Goal: Book appointment/travel/reservation

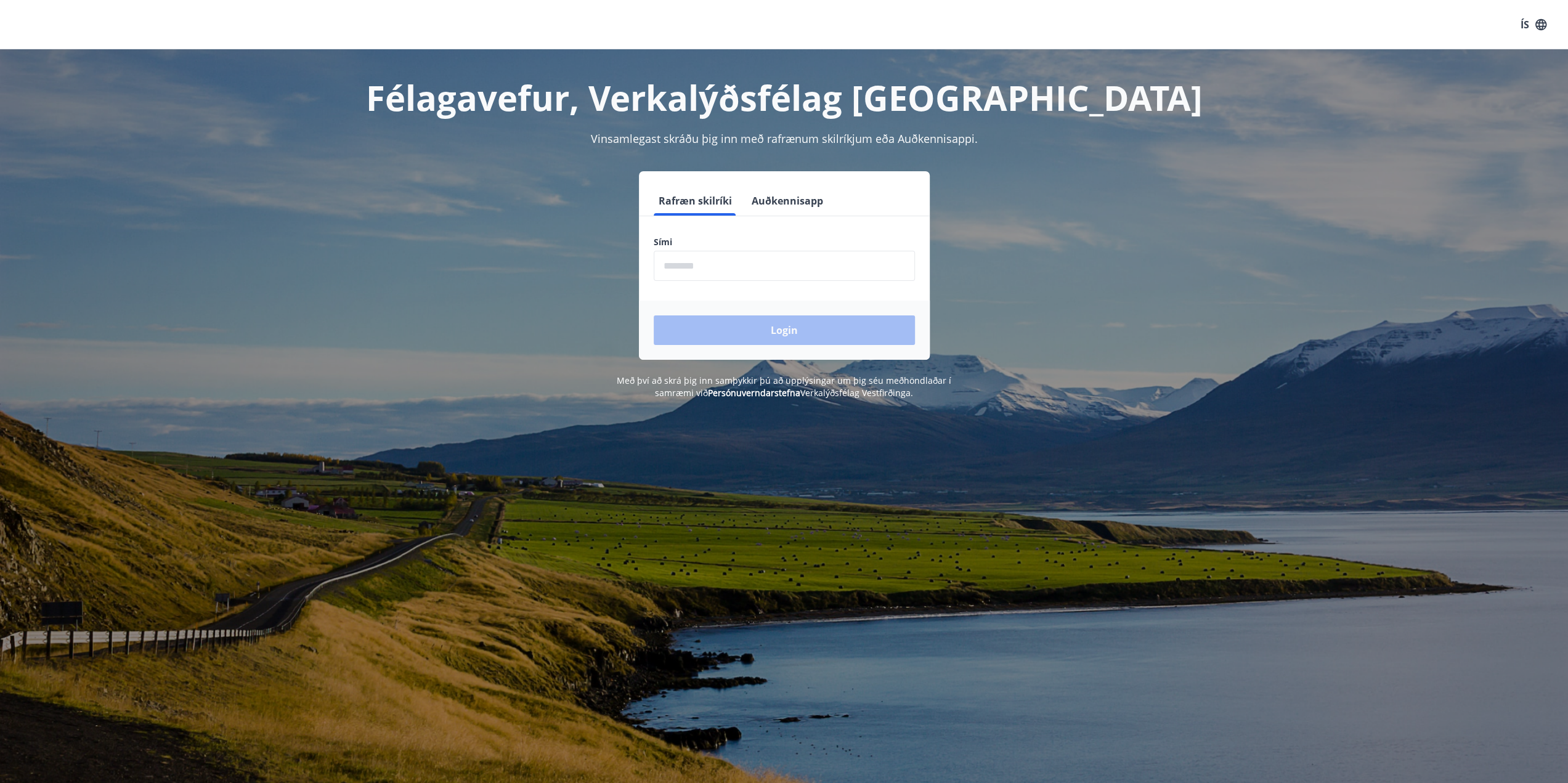
click at [763, 273] on input "phone" at bounding box center [784, 265] width 261 height 30
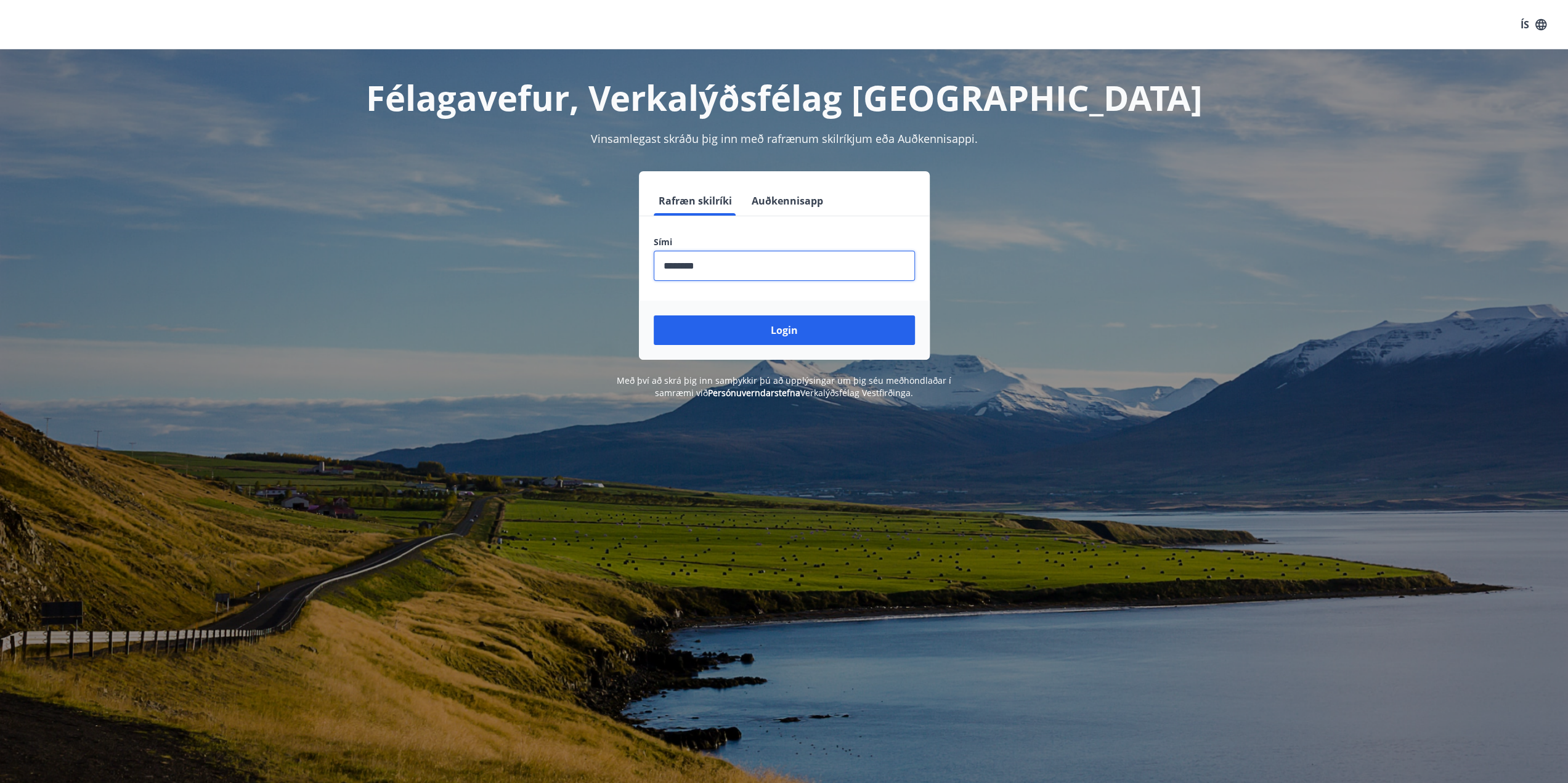
type input "********"
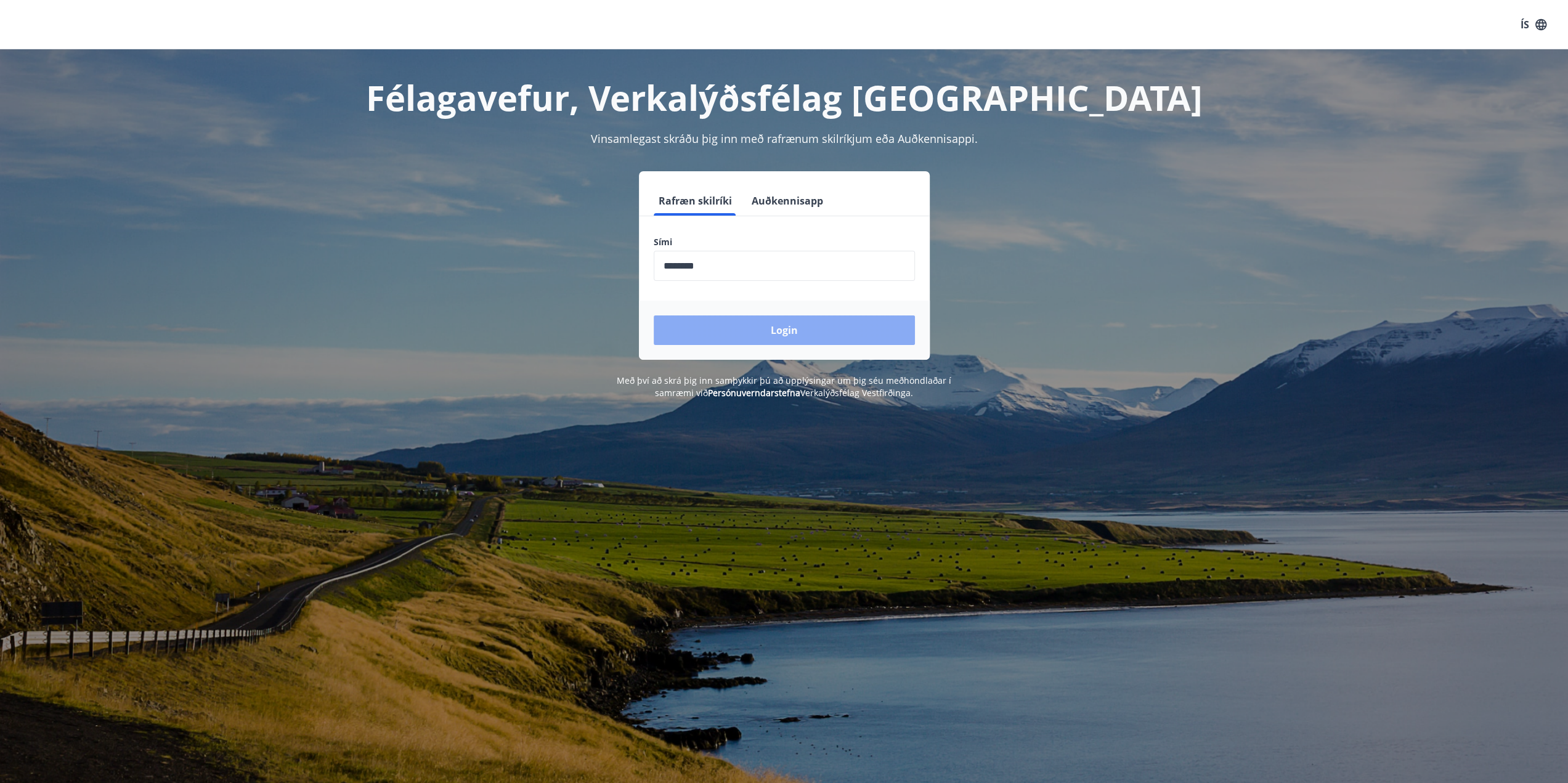
drag, startPoint x: 760, startPoint y: 273, endPoint x: 723, endPoint y: 339, distance: 75.7
click at [723, 339] on button "Login" at bounding box center [784, 330] width 261 height 30
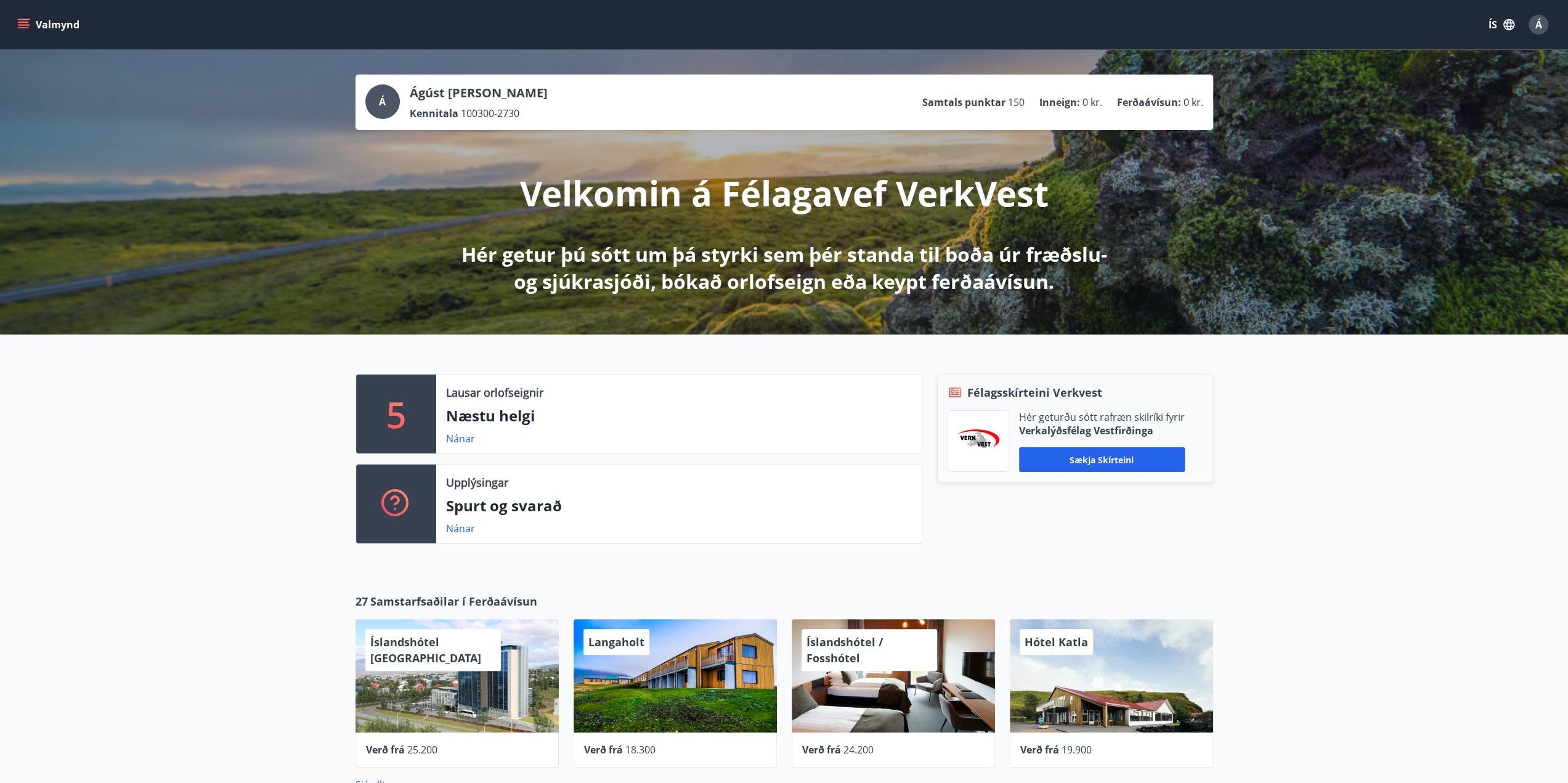
click at [15, 22] on button "Valmynd" at bounding box center [49, 25] width 70 height 22
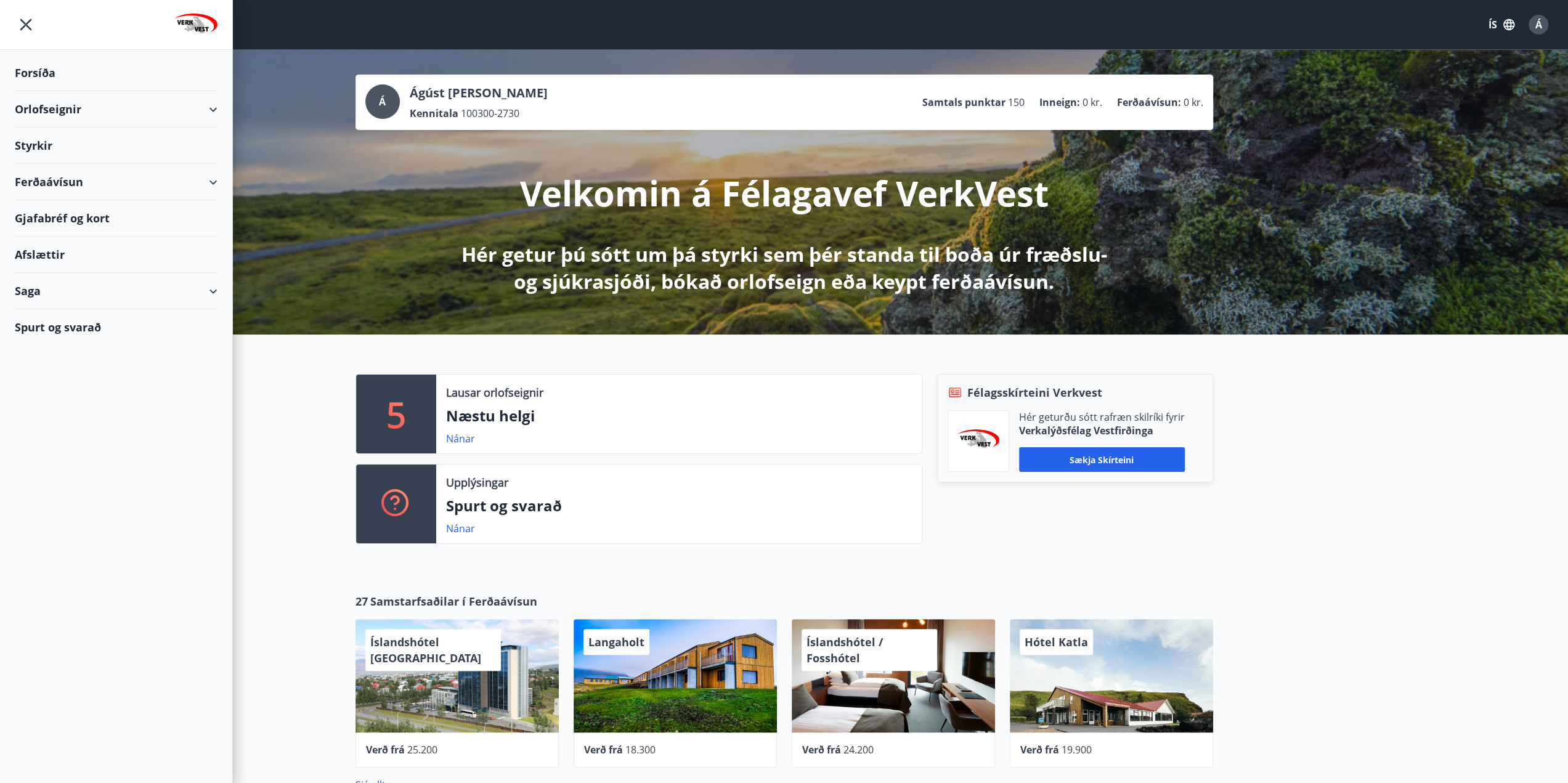
click at [101, 109] on div "Orlofseignir" at bounding box center [115, 109] width 202 height 36
click at [82, 172] on div "Bókunardagatal" at bounding box center [115, 166] width 182 height 25
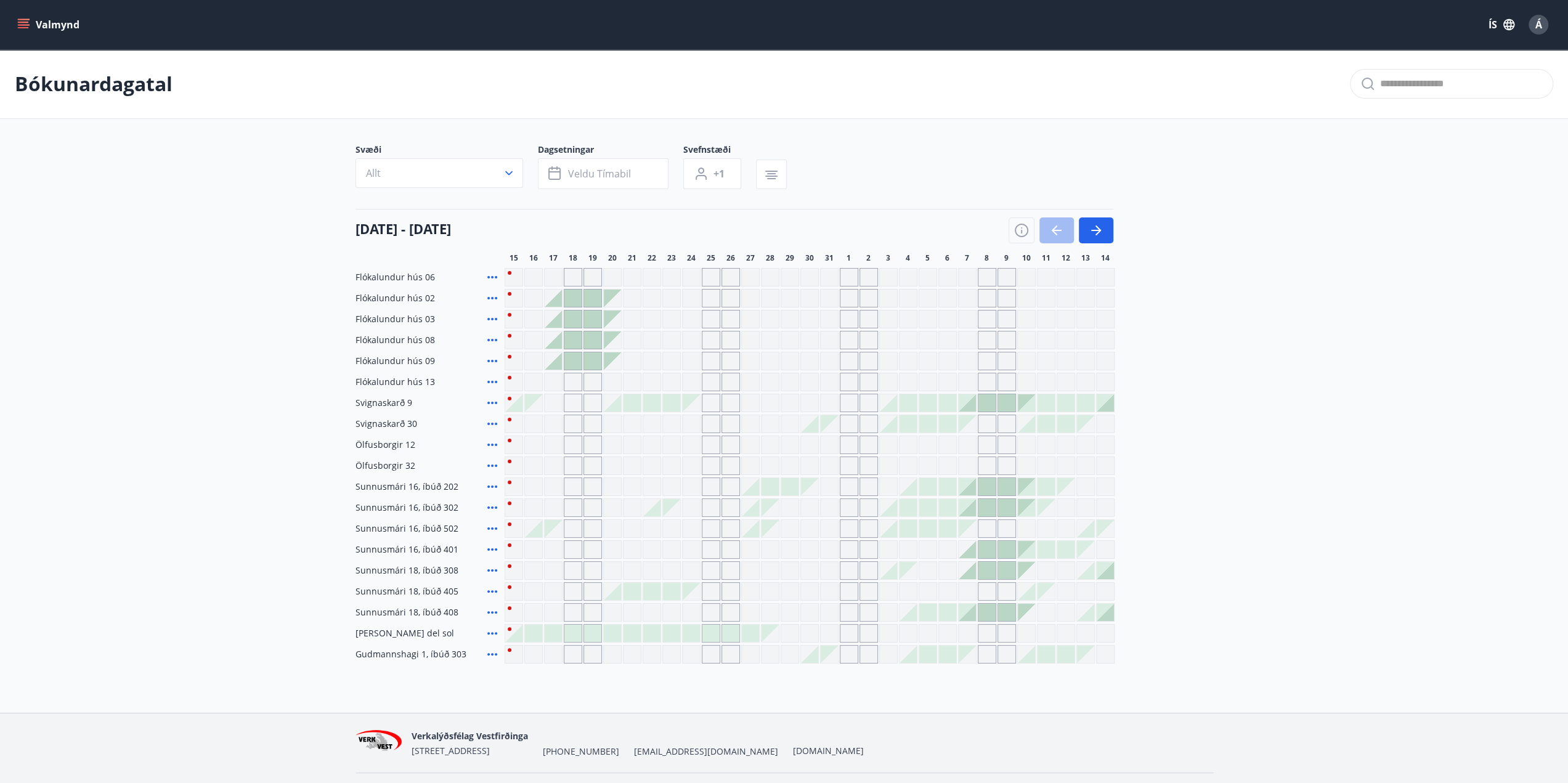
click at [492, 491] on icon at bounding box center [492, 487] width 15 height 15
